Goal: Find specific page/section: Find specific page/section

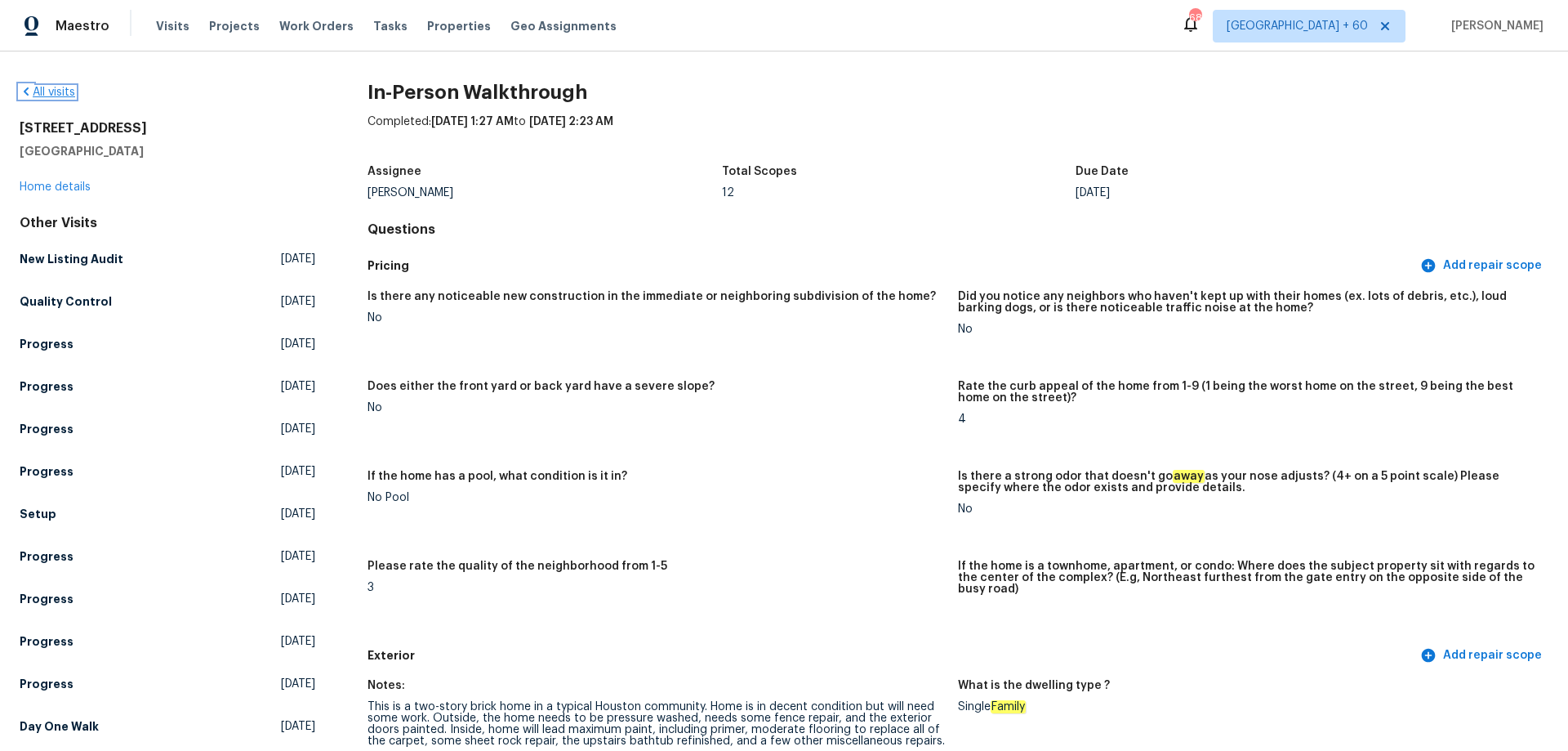
click at [64, 89] on link "All visits" at bounding box center [47, 92] width 55 height 11
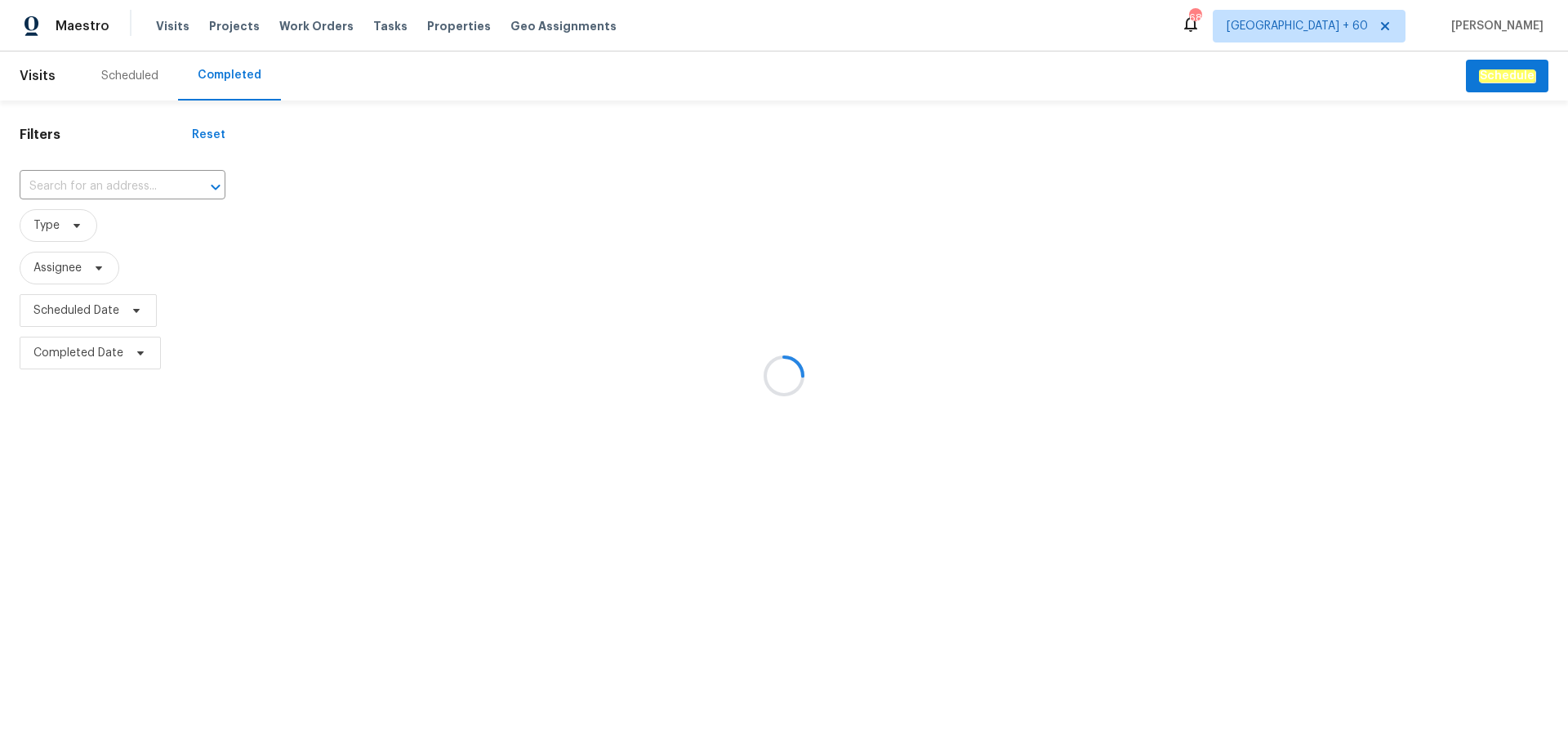
click at [100, 186] on div at bounding box center [784, 376] width 1568 height 751
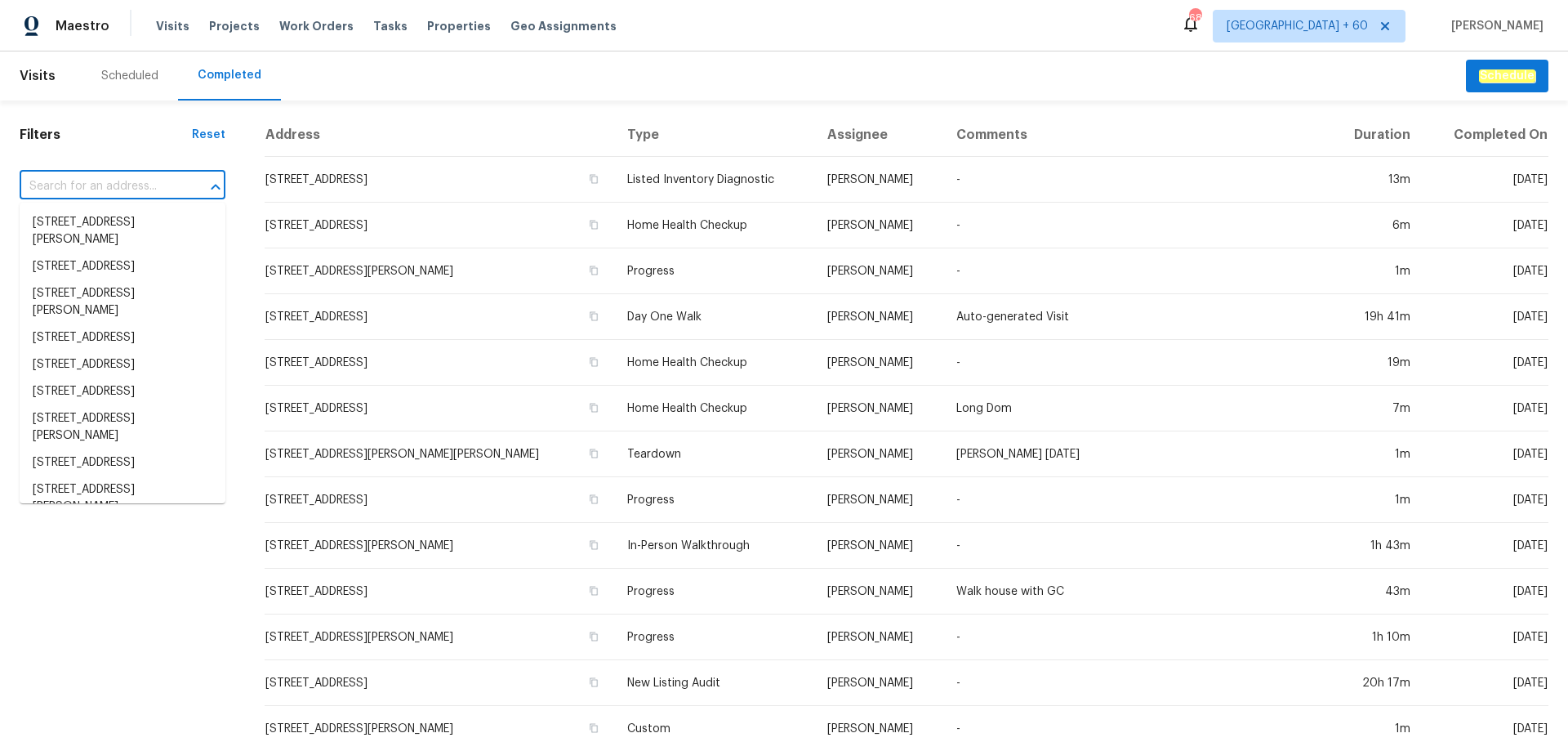
click at [100, 186] on input "text" at bounding box center [99, 186] width 160 height 25
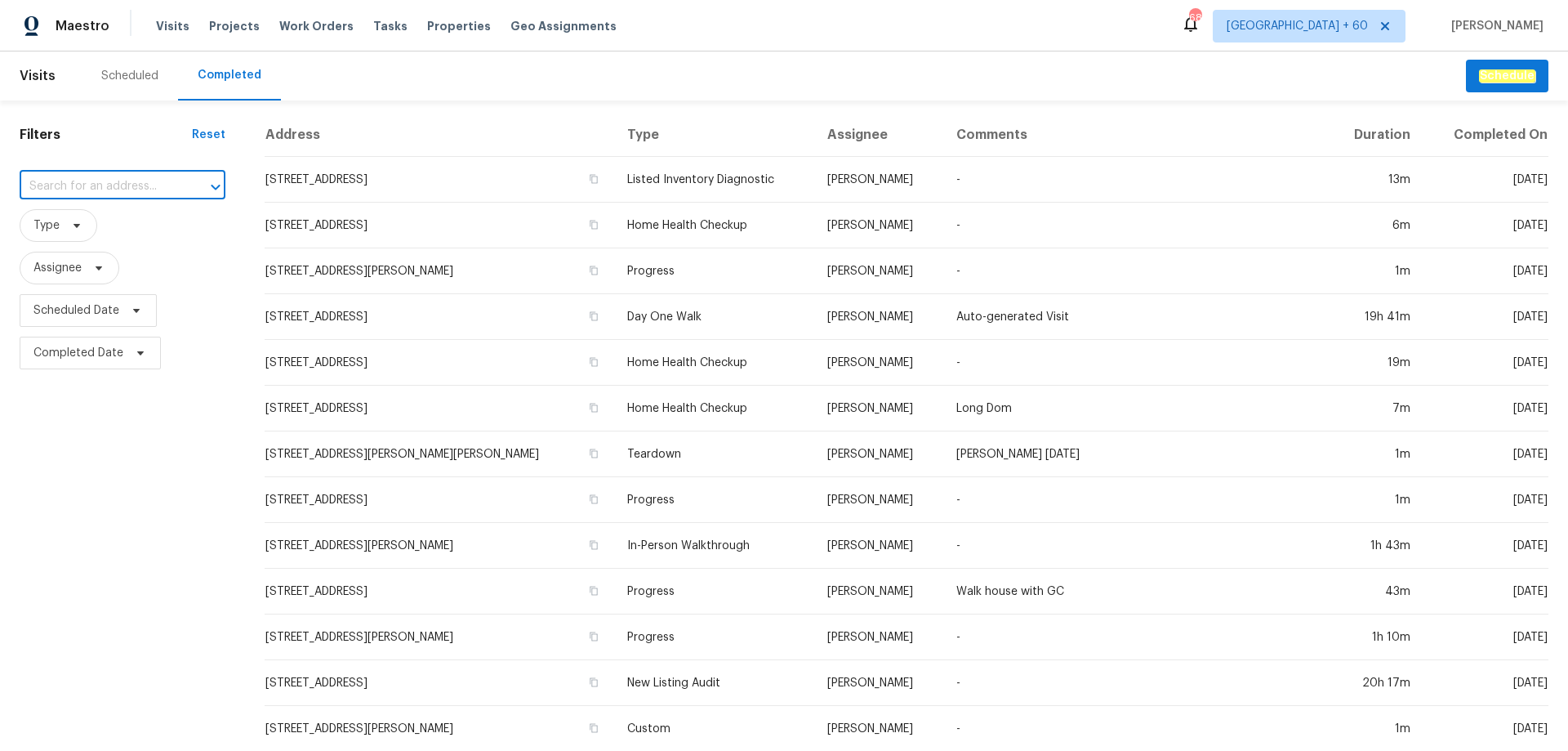
paste input "[STREET_ADDRESS][PERSON_NAME]"
type input "[STREET_ADDRESS][PERSON_NAME]"
click at [106, 225] on li "[STREET_ADDRESS][PERSON_NAME]" at bounding box center [123, 230] width 206 height 44
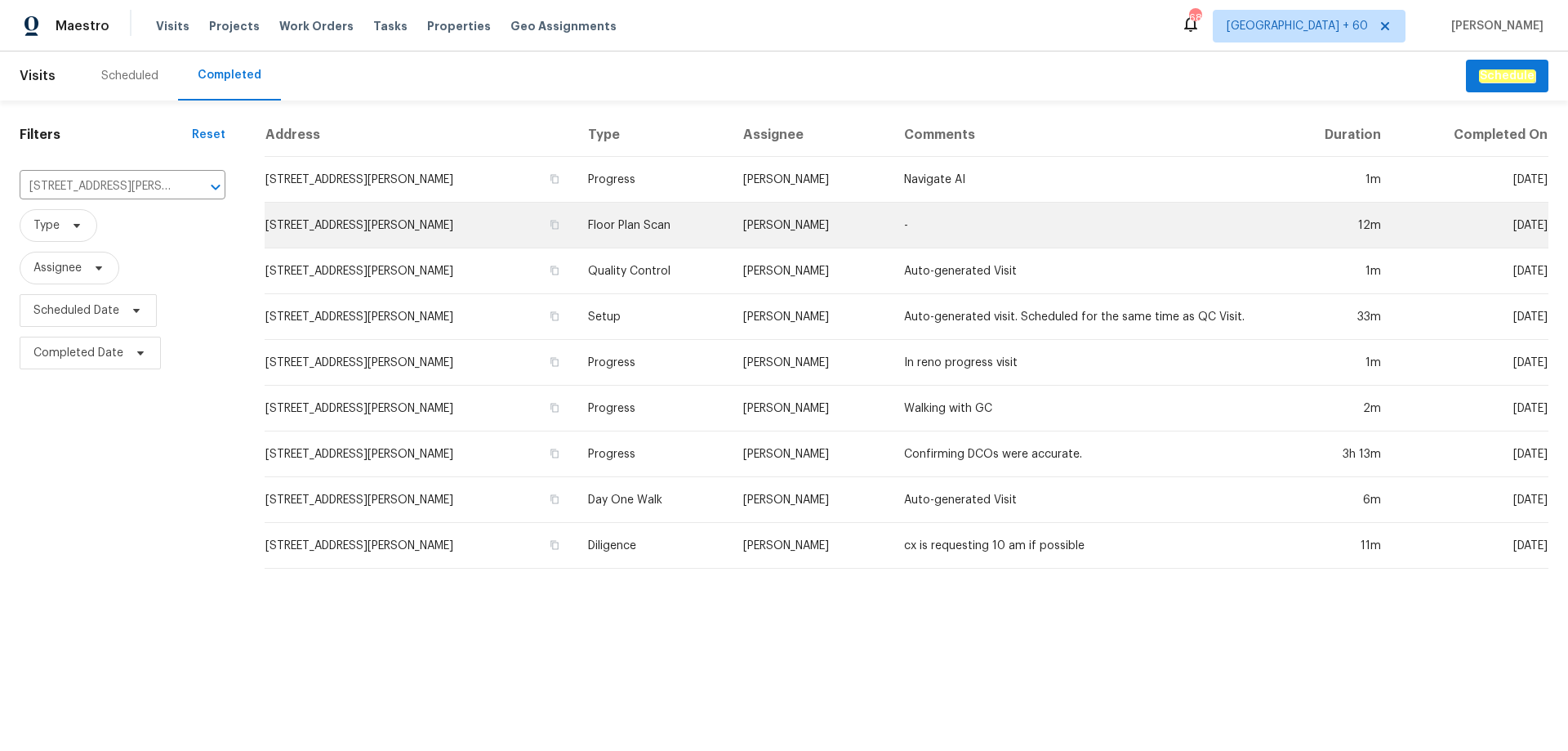
click at [443, 241] on td "[STREET_ADDRESS][PERSON_NAME]" at bounding box center [420, 225] width 311 height 46
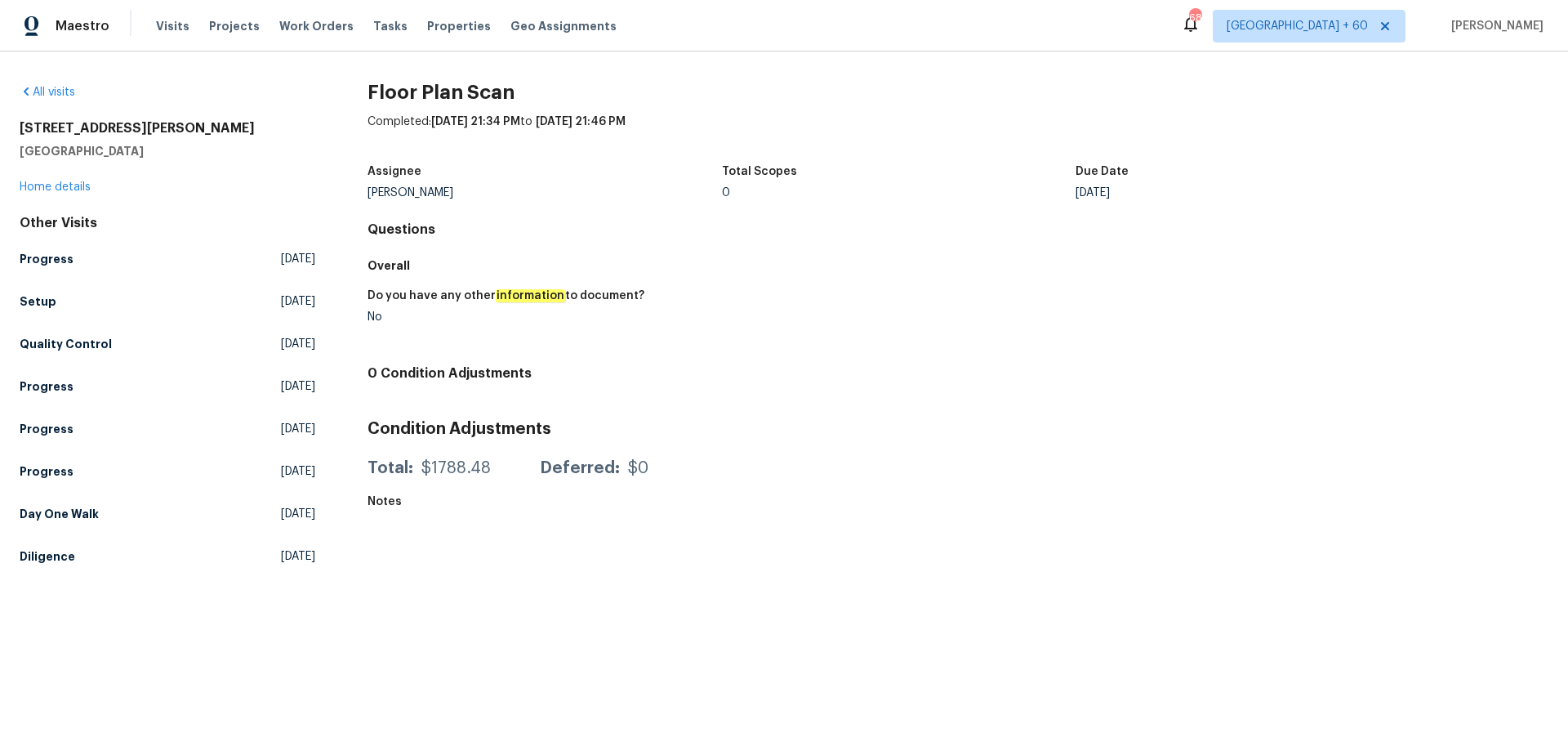
click at [77, 196] on div "All visits [STREET_ADDRESS][PERSON_NAME] Home details Other Visits Progress [DA…" at bounding box center [168, 328] width 296 height 487
click at [77, 185] on link "Home details" at bounding box center [55, 187] width 71 height 11
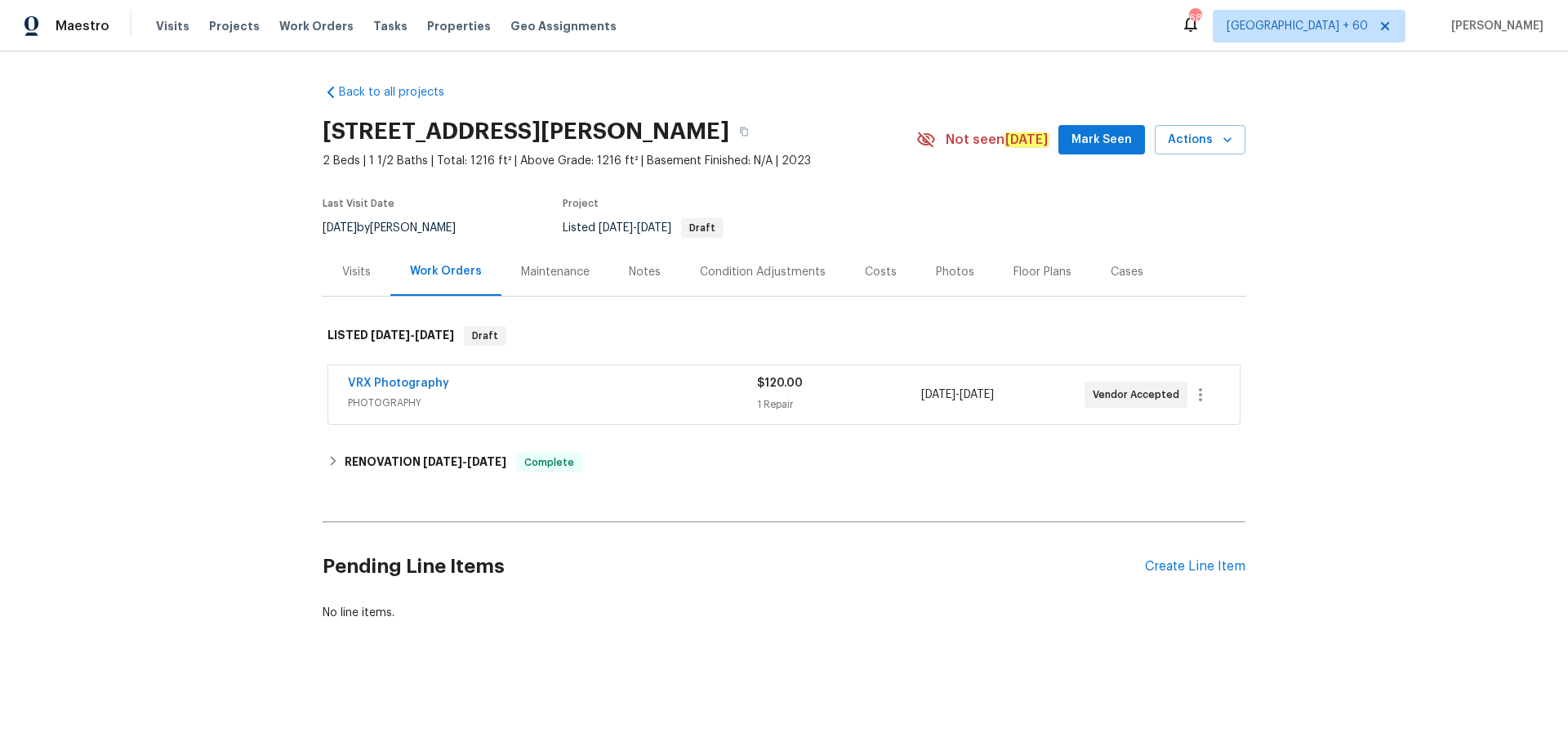
click at [949, 275] on div "Photos" at bounding box center [955, 272] width 38 height 16
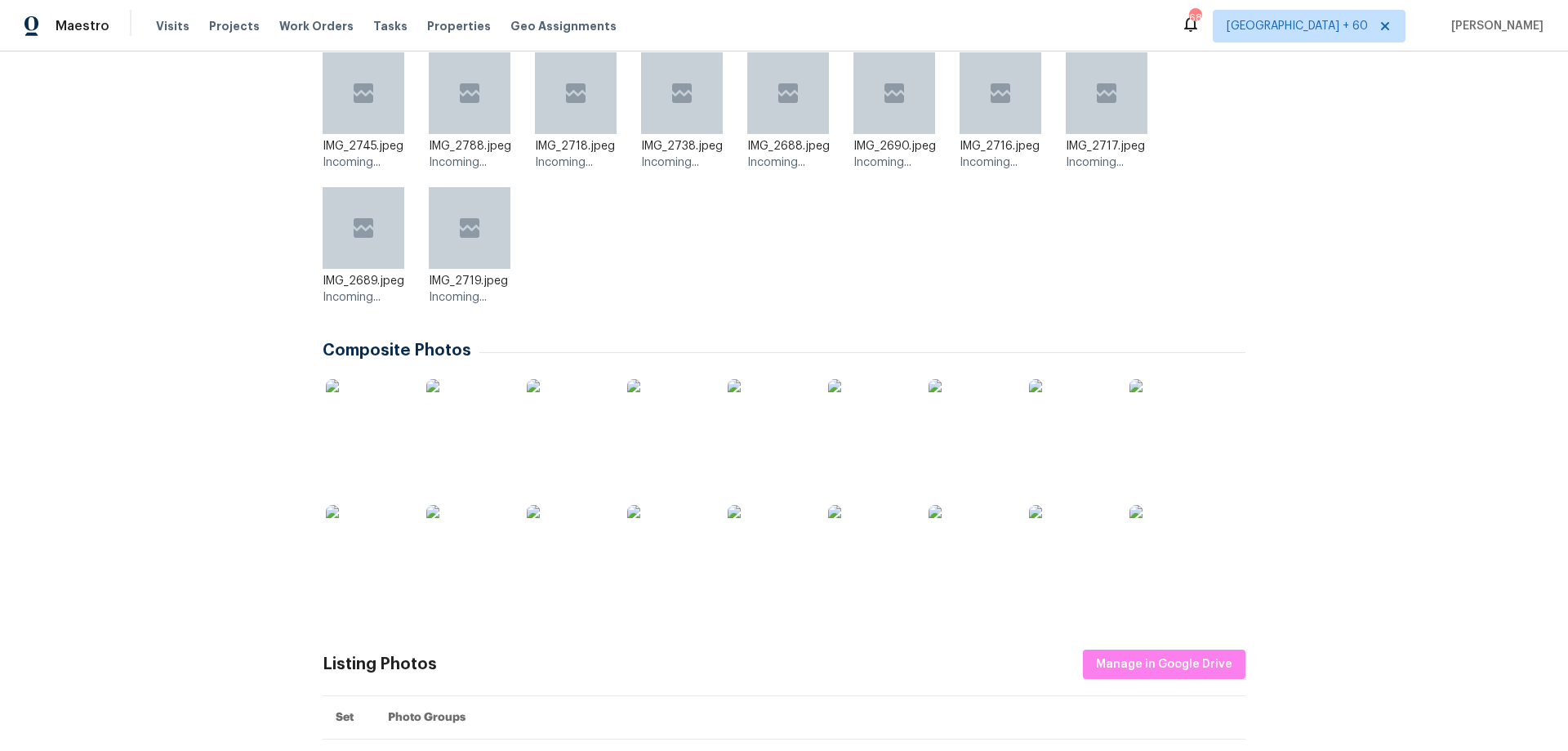
scroll to position [327, 0]
click at [948, 438] on img at bounding box center [969, 419] width 81 height 81
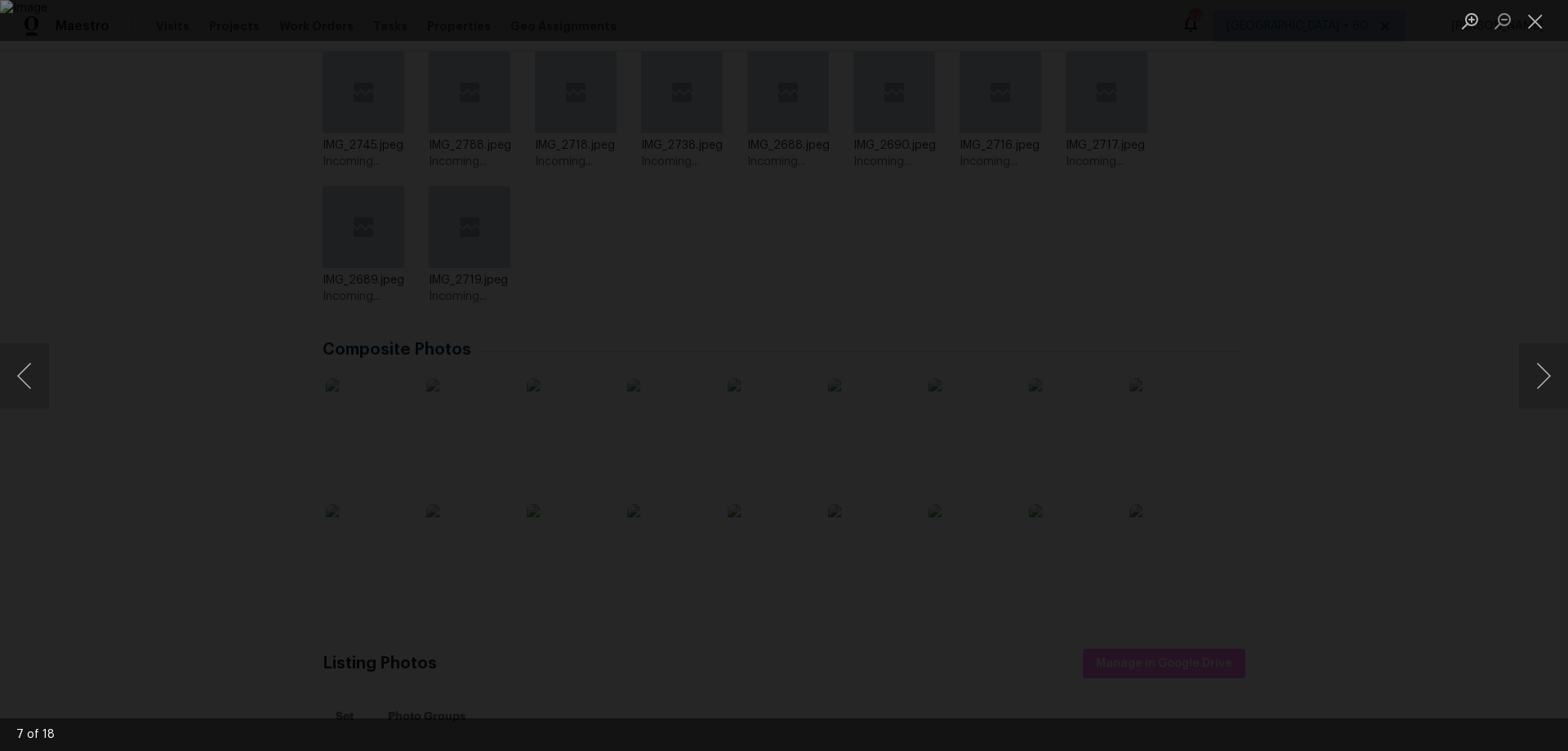
click at [724, 303] on img "Lightbox" at bounding box center [784, 376] width 1568 height 751
